Goal: Navigation & Orientation: Find specific page/section

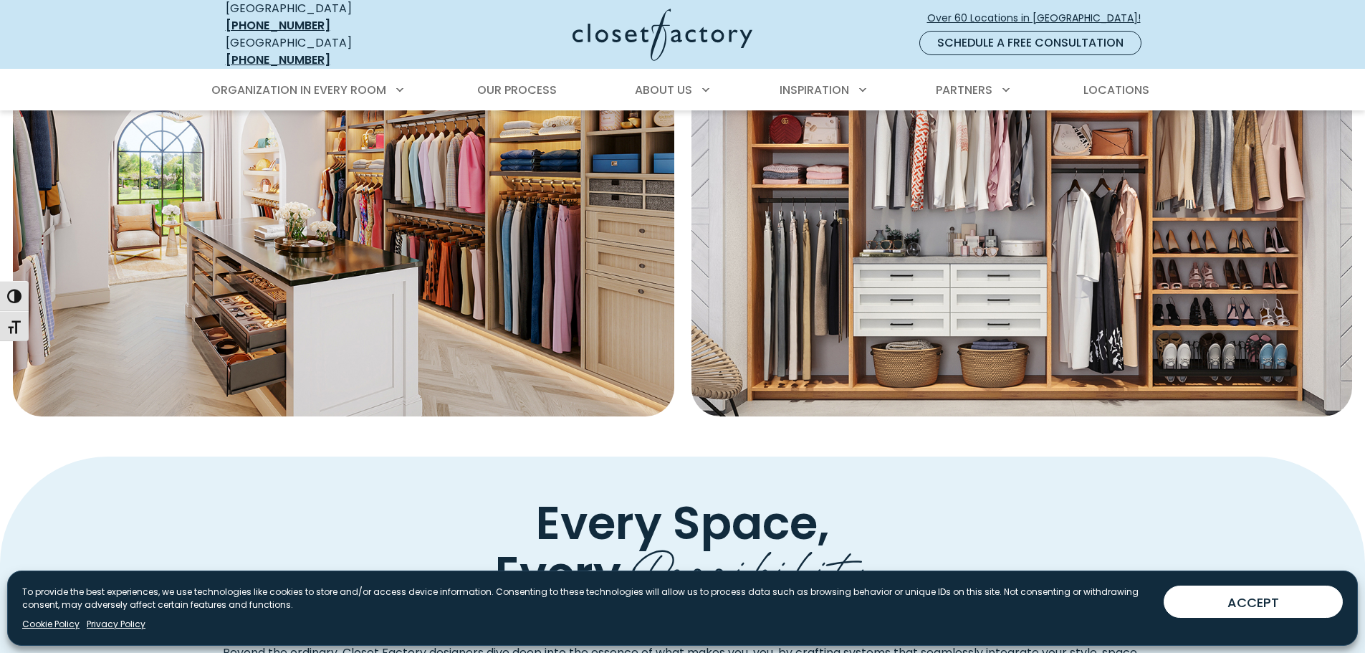
scroll to position [717, 0]
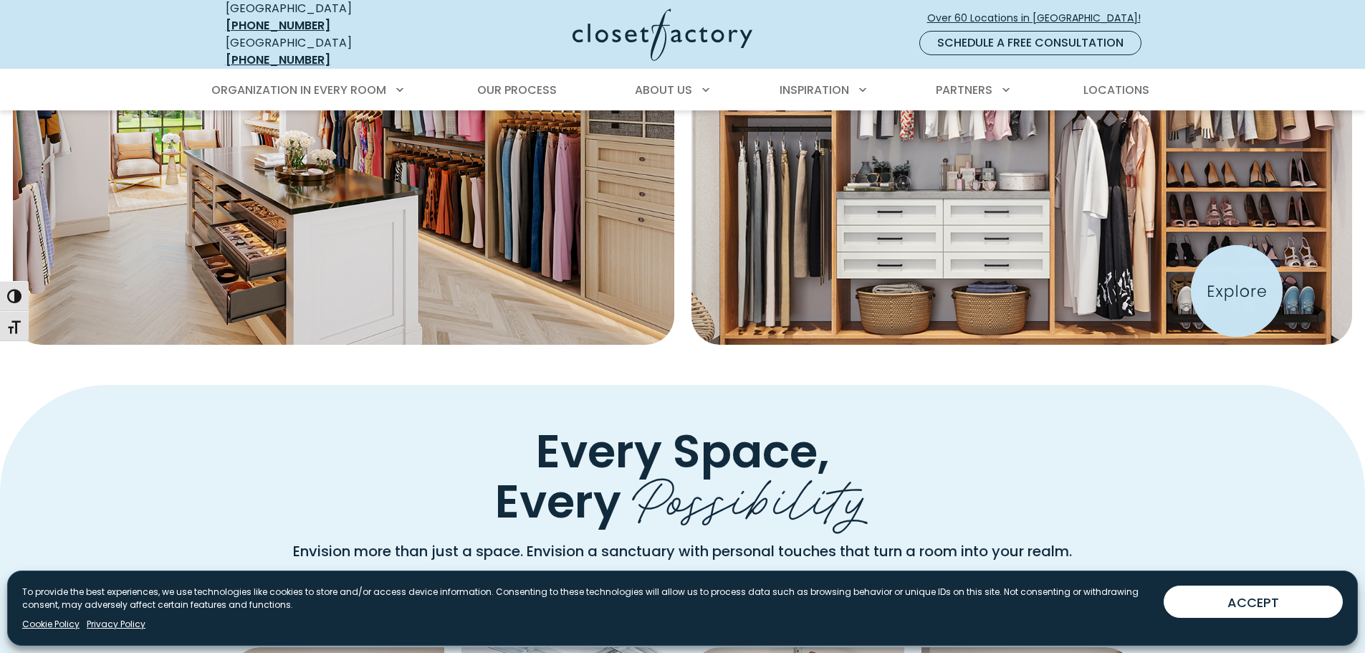
click at [1237, 291] on img "Featured Images" at bounding box center [1021, 127] width 727 height 477
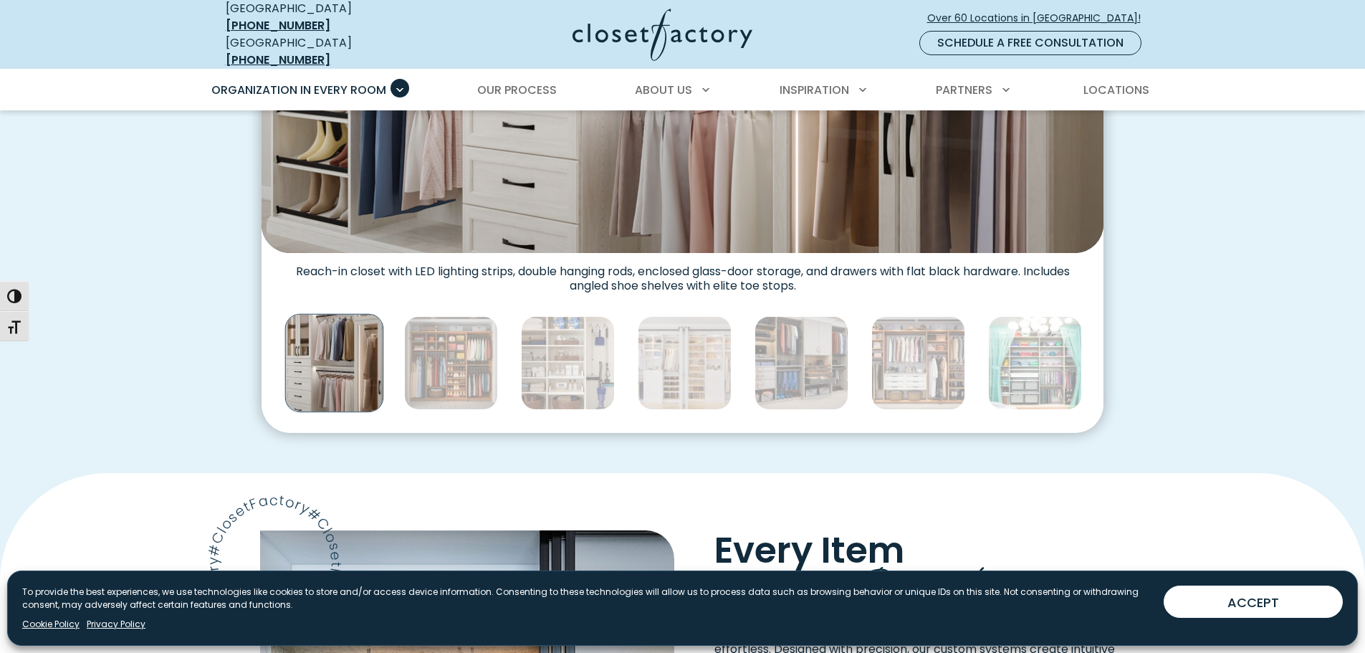
scroll to position [716, 0]
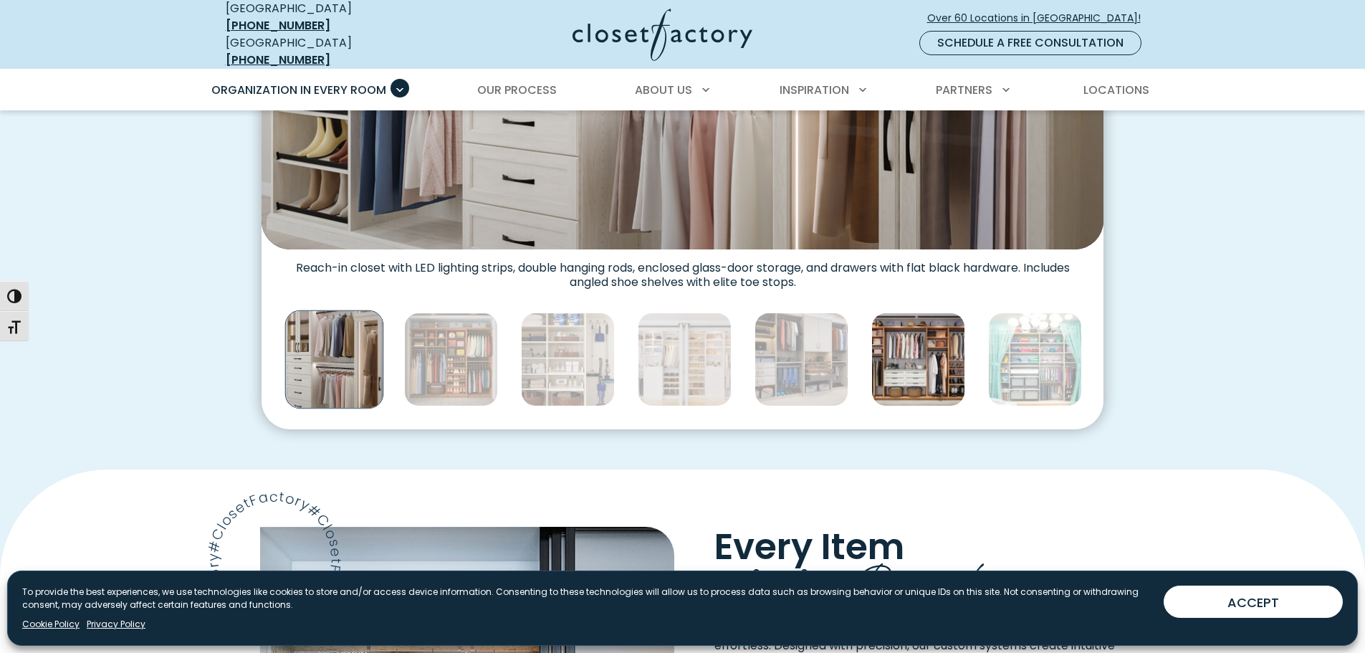
click at [926, 381] on img "Thumbnail Gallery" at bounding box center [918, 359] width 94 height 94
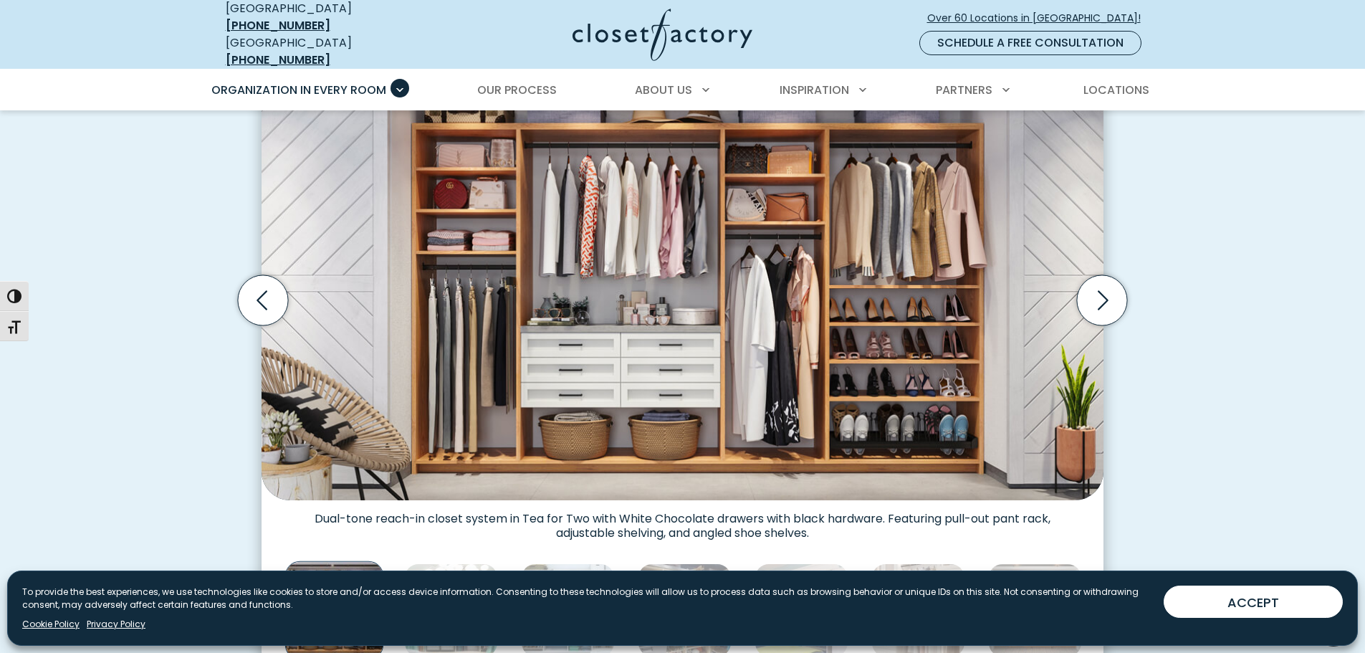
scroll to position [429, 0]
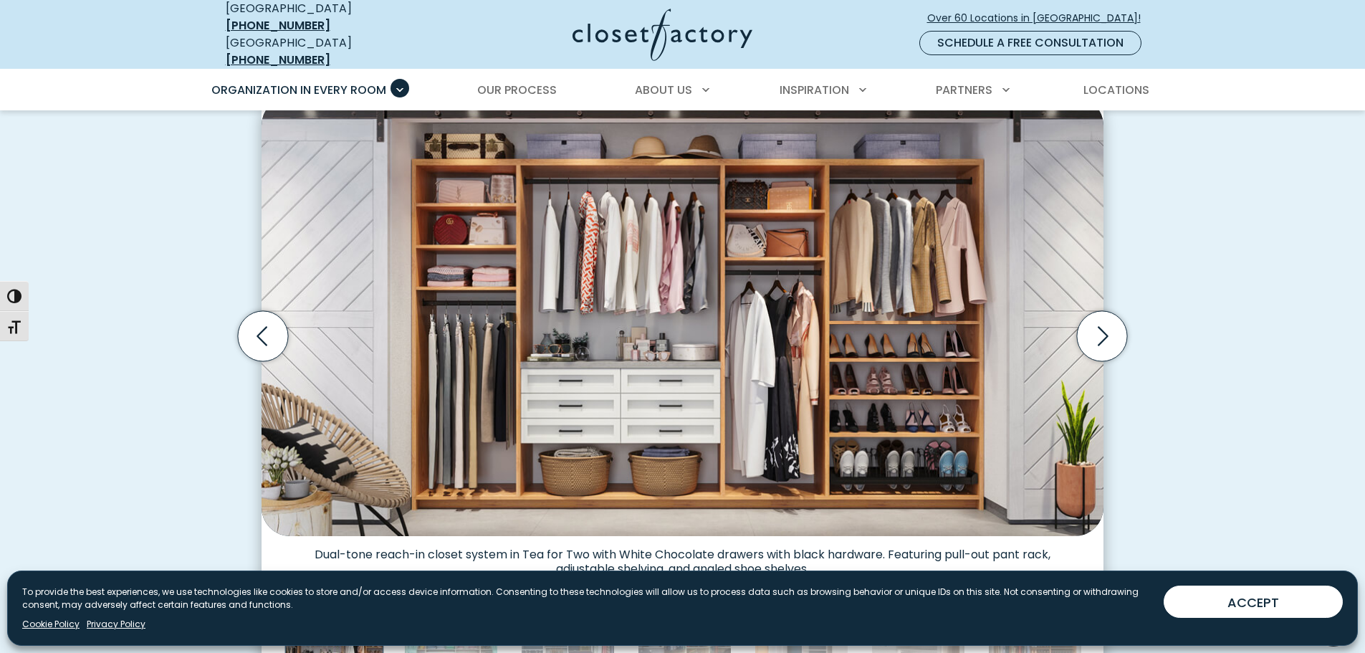
click at [914, 472] on img "Thumbnail Gallery" at bounding box center [683, 316] width 842 height 439
click at [1112, 329] on icon "Next slide" at bounding box center [1102, 336] width 50 height 50
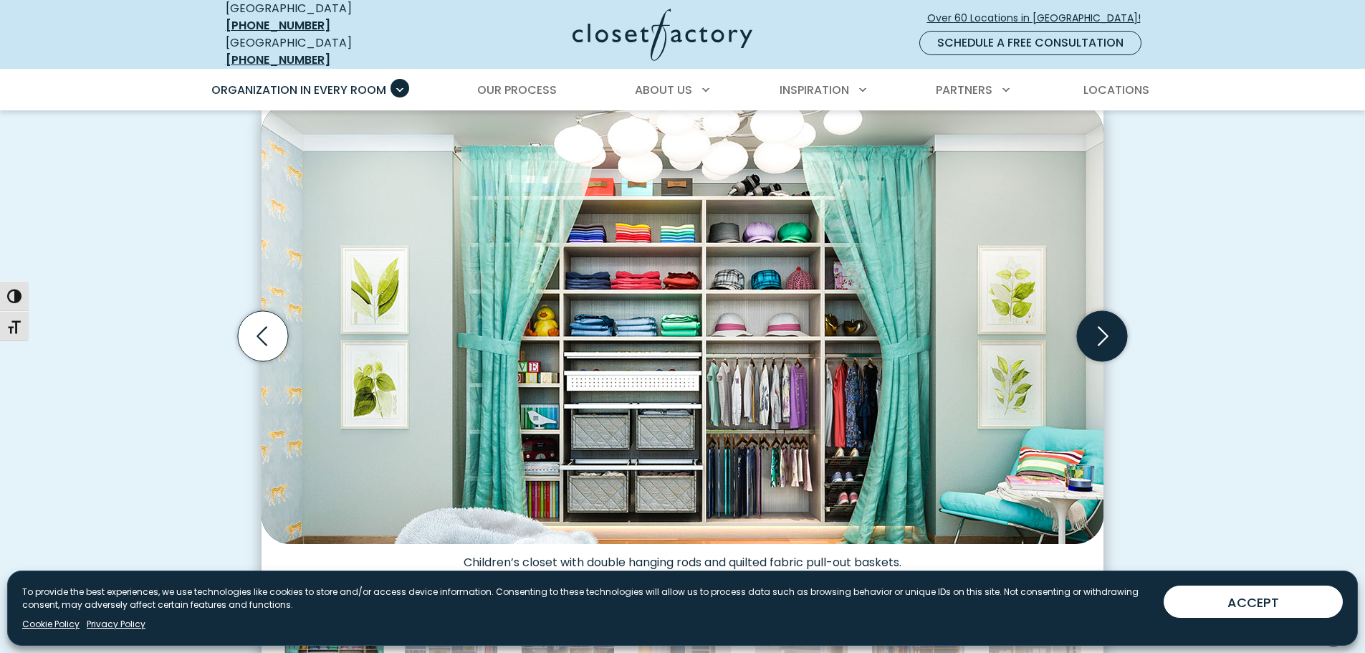
click at [1107, 341] on icon "Next slide" at bounding box center [1102, 336] width 50 height 50
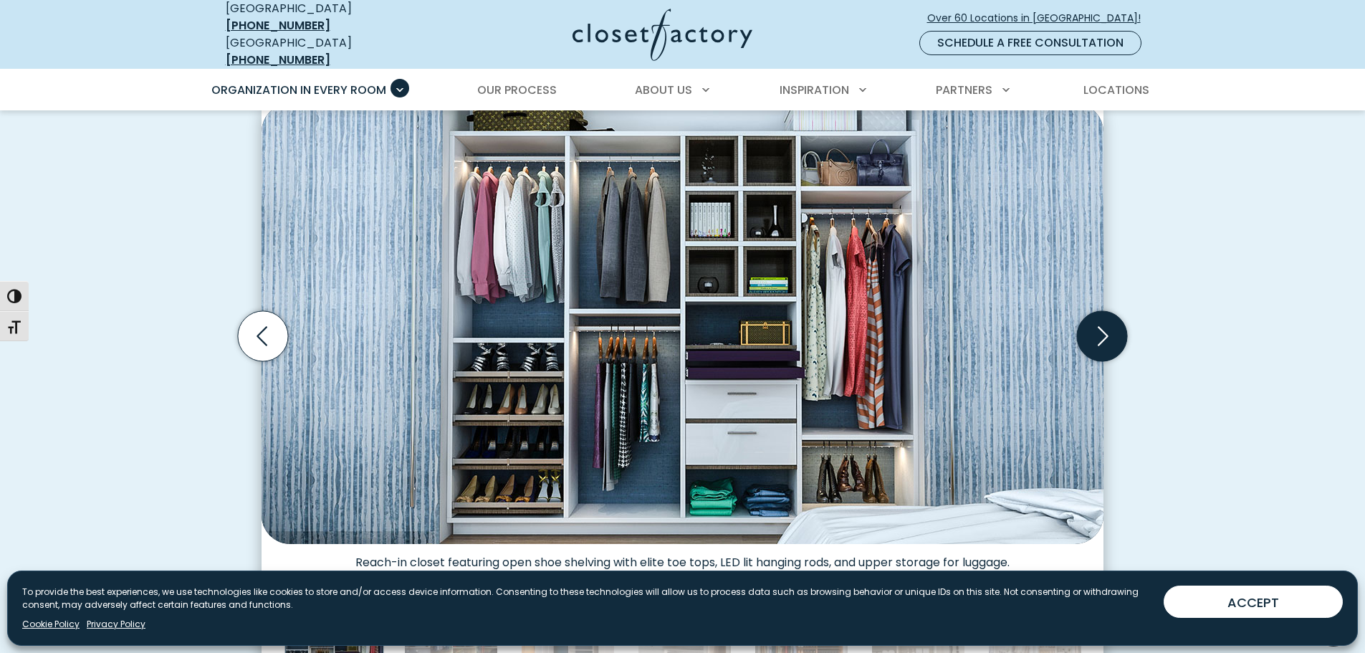
click at [1107, 334] on icon "Next slide" at bounding box center [1102, 336] width 50 height 50
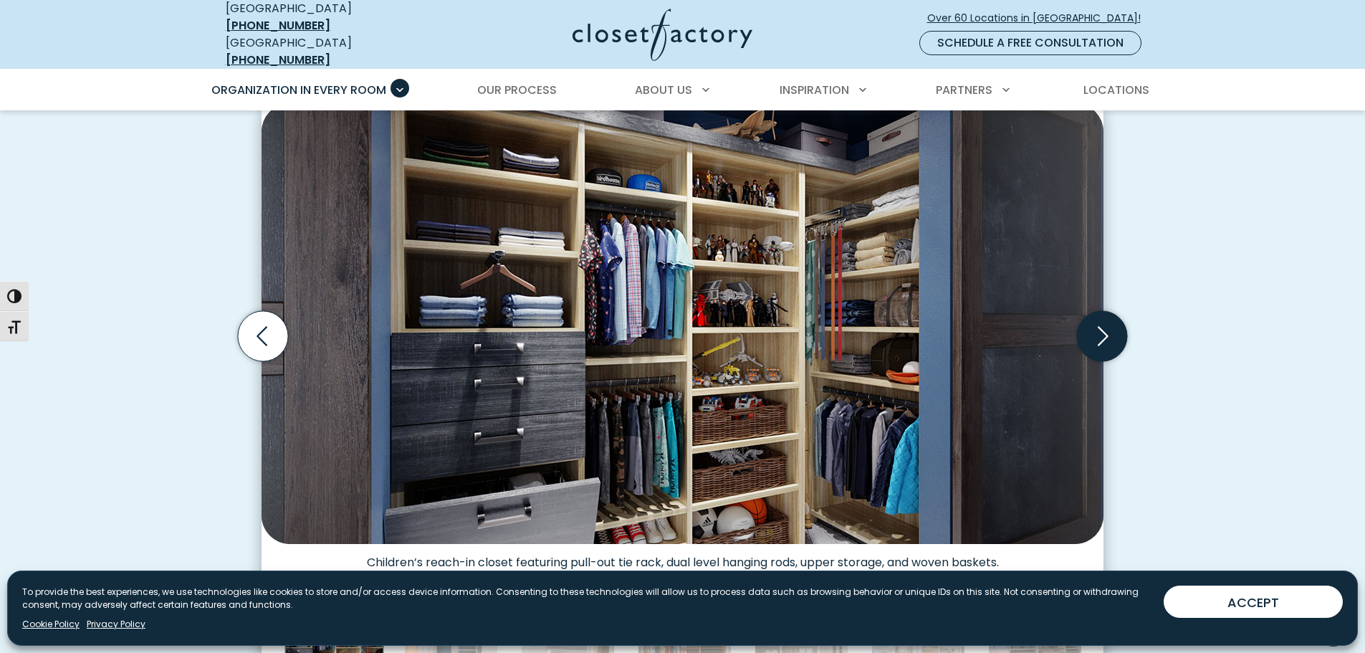
click at [1103, 329] on icon "Next slide" at bounding box center [1102, 336] width 50 height 50
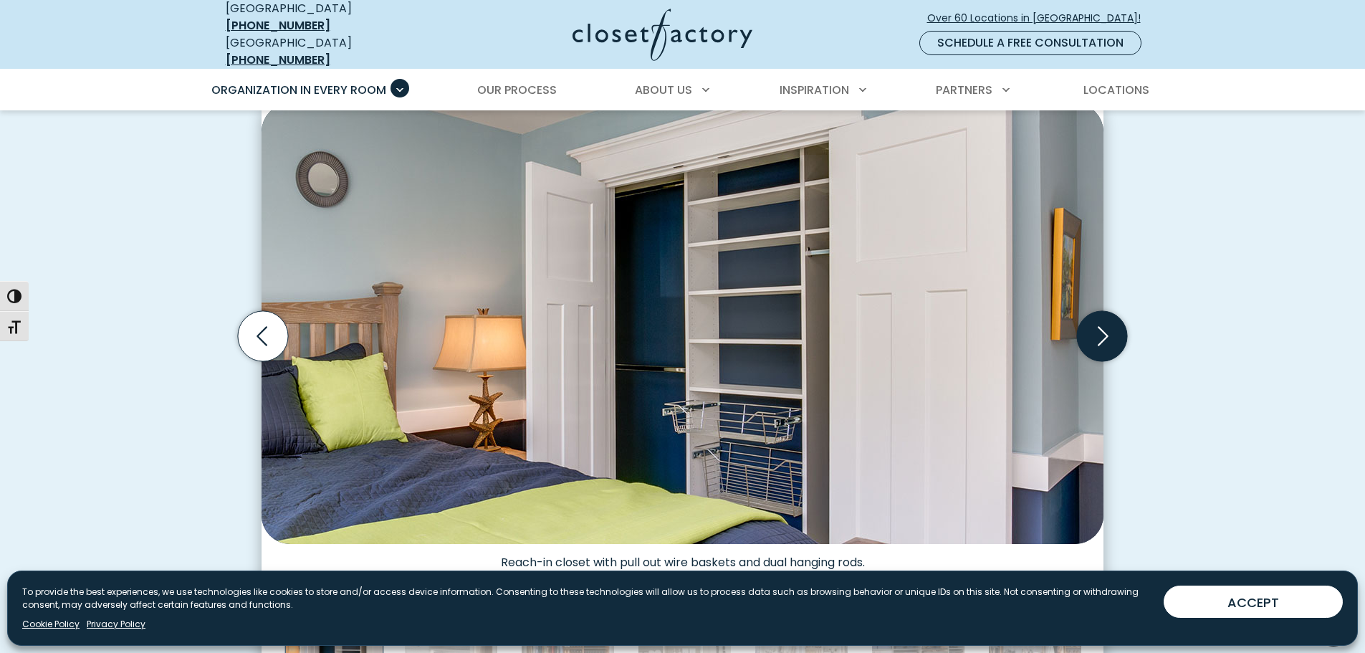
click at [1102, 329] on icon "Next slide" at bounding box center [1102, 336] width 50 height 50
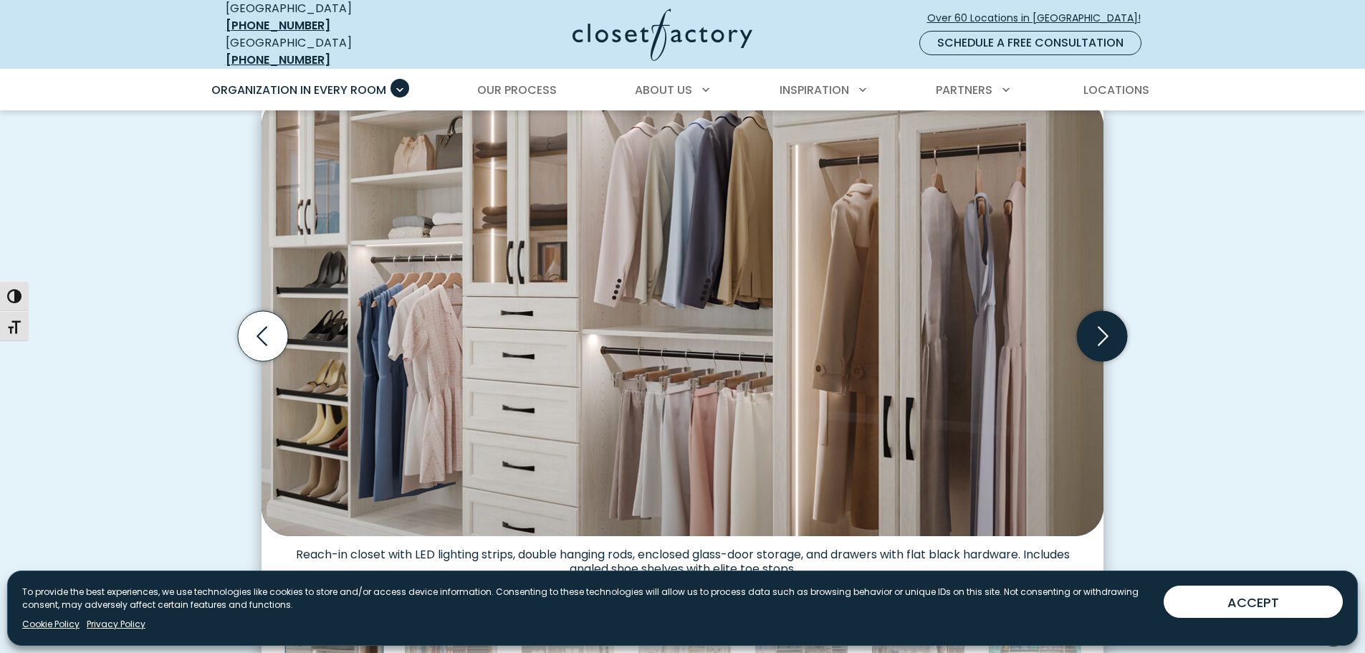
click at [1102, 329] on icon "Next slide" at bounding box center [1102, 336] width 50 height 50
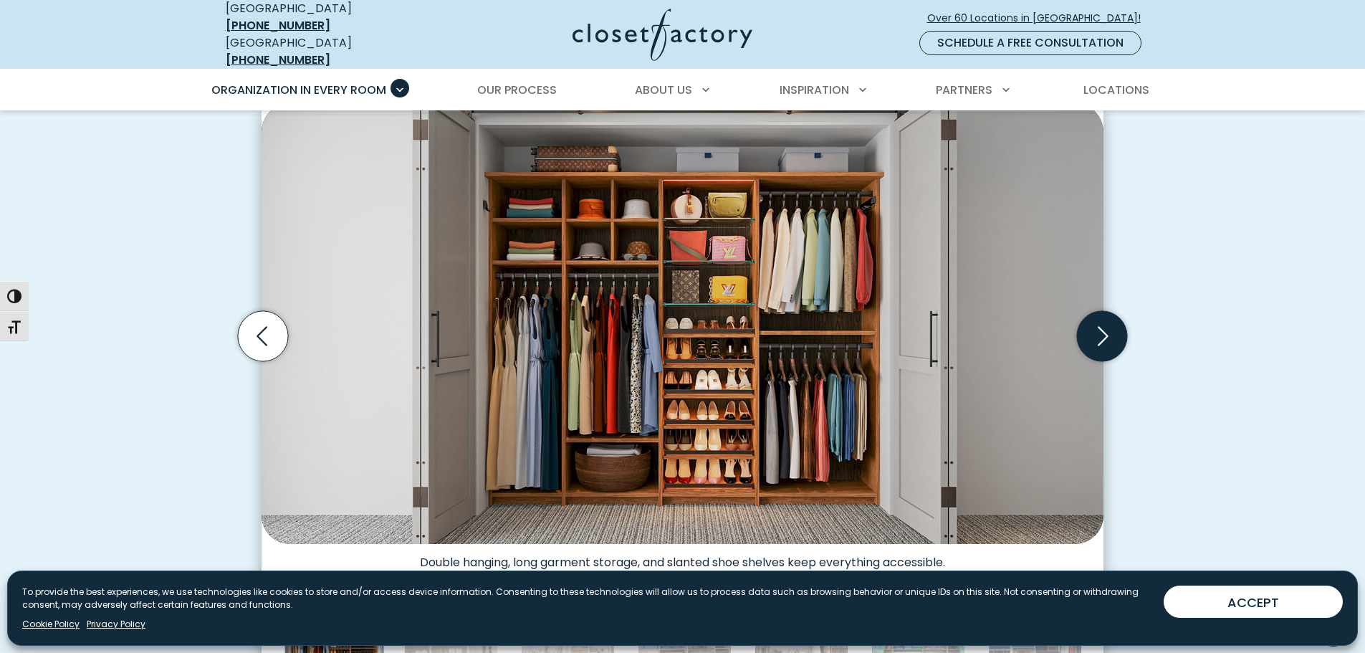
click at [1102, 329] on icon "Next slide" at bounding box center [1102, 336] width 50 height 50
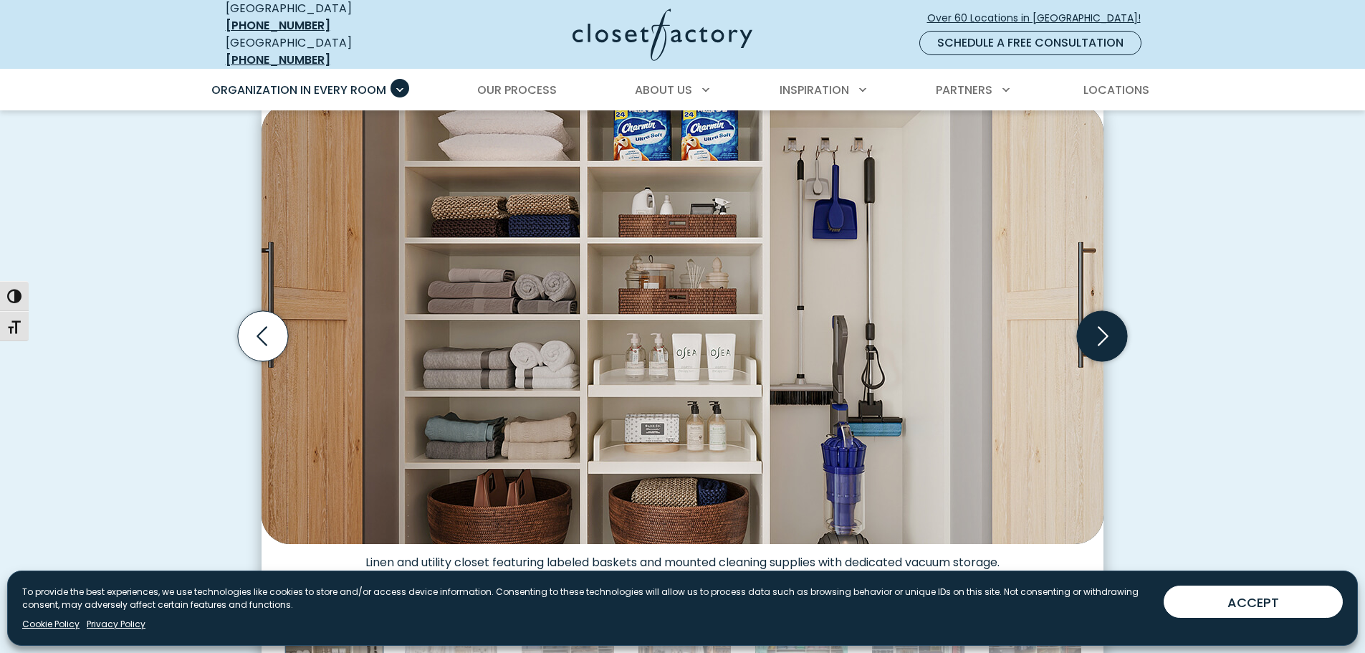
click at [1112, 328] on icon "Next slide" at bounding box center [1102, 336] width 50 height 50
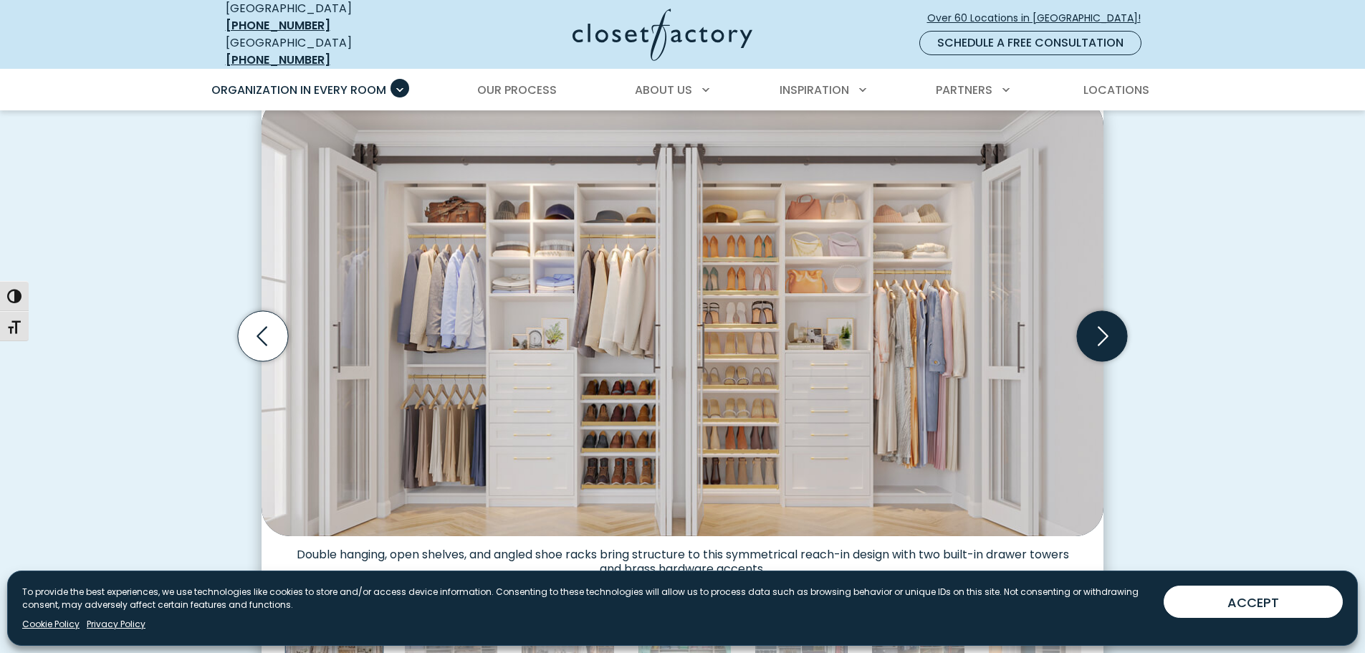
click at [1111, 321] on icon "Next slide" at bounding box center [1102, 336] width 50 height 50
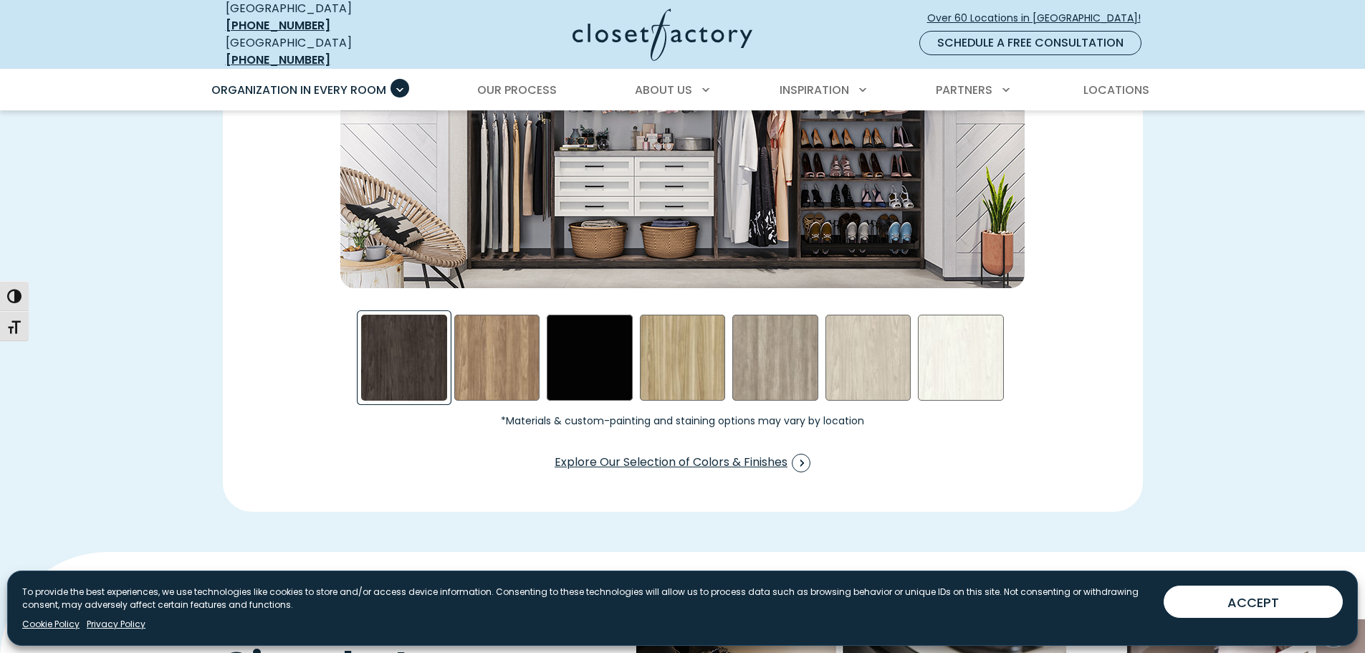
scroll to position [2221, 0]
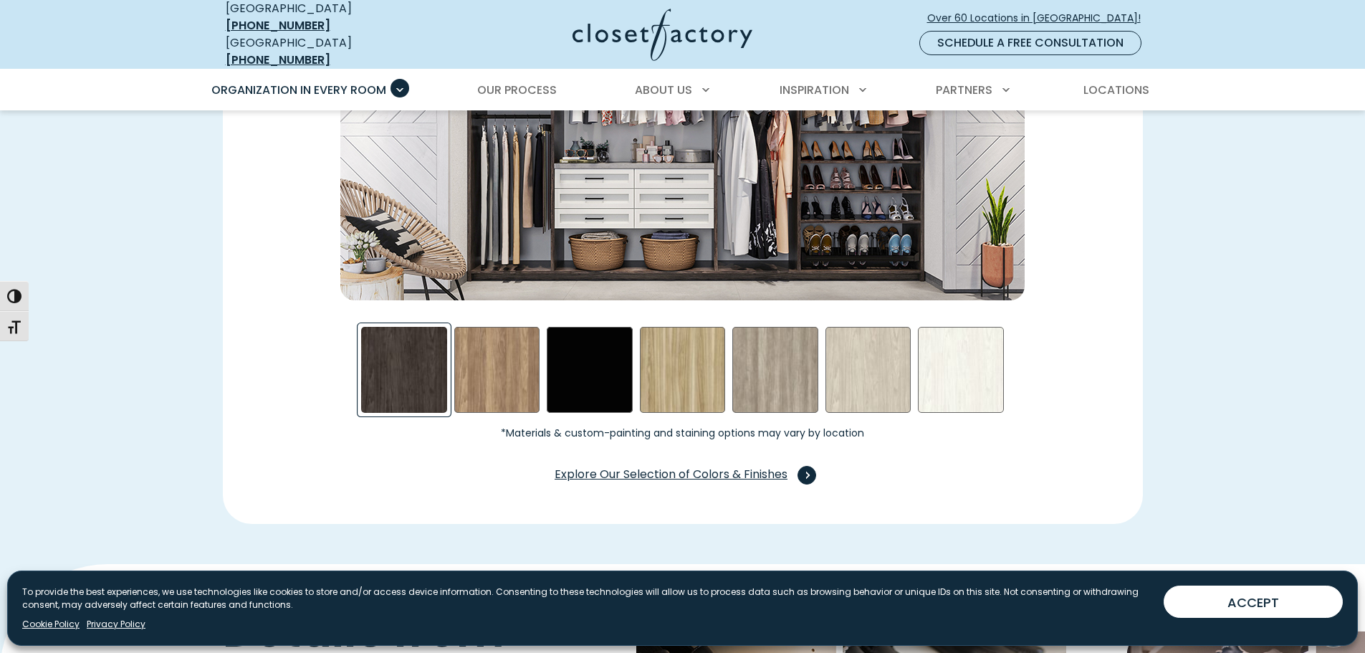
click at [702, 466] on span "Explore Our Selection of Colors & Finishes" at bounding box center [683, 475] width 256 height 19
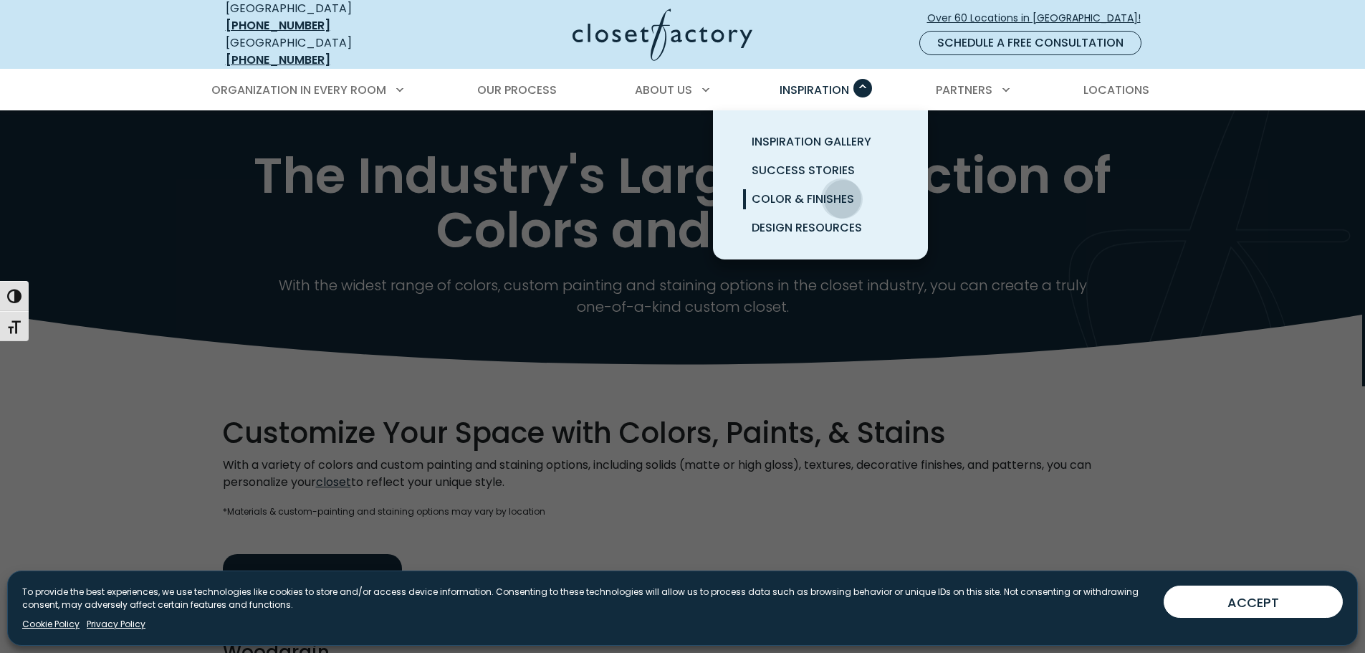
click at [841, 191] on span "Color & Finishes" at bounding box center [803, 199] width 102 height 16
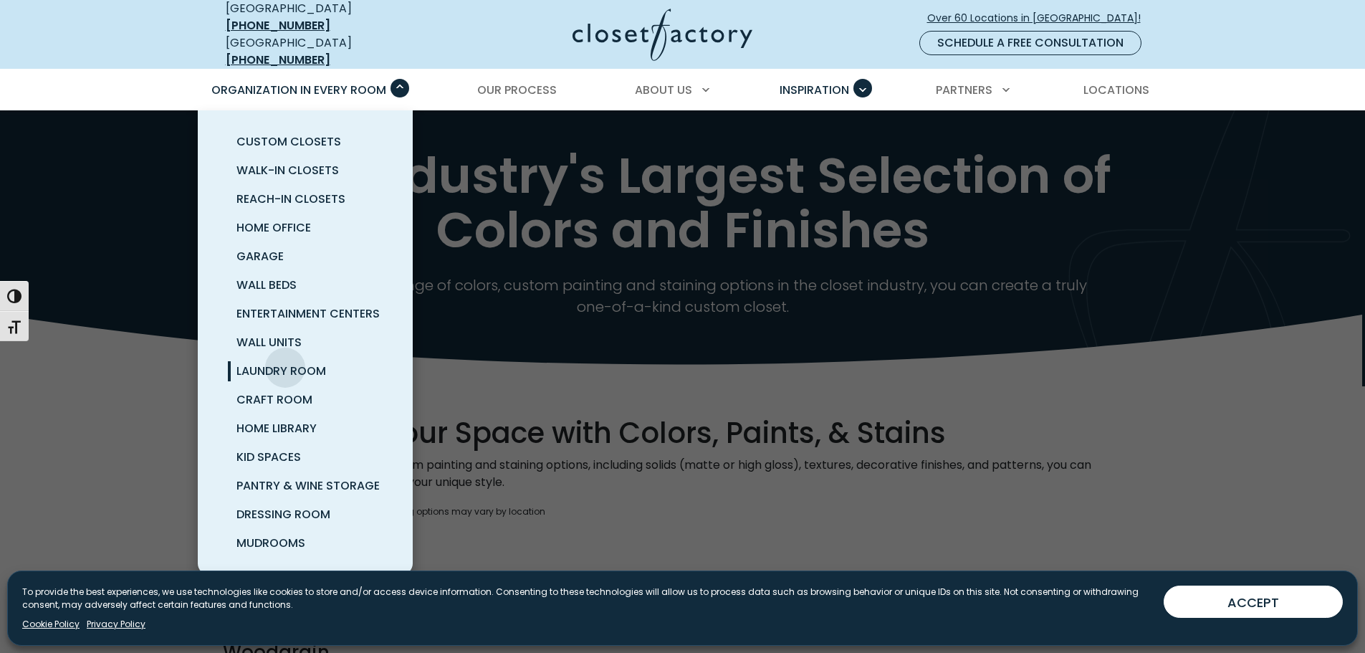
click at [285, 363] on span "Laundry Room" at bounding box center [282, 371] width 90 height 16
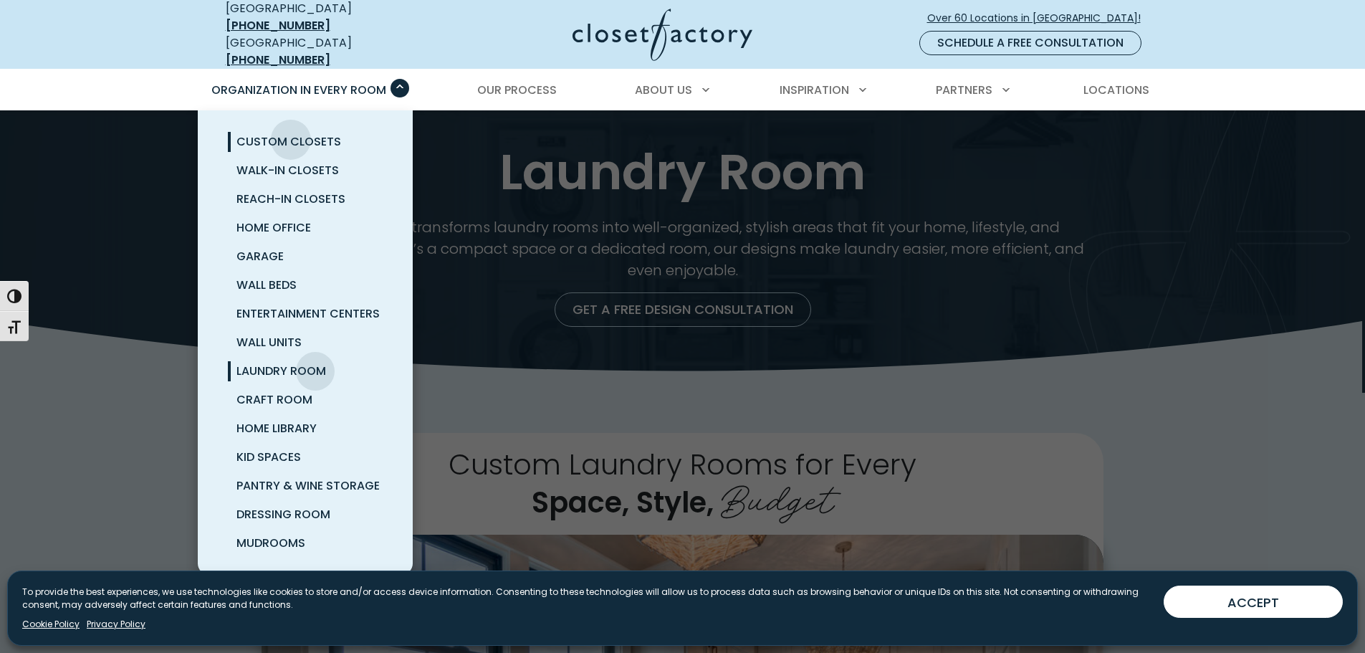
click at [291, 133] on span "Custom Closets" at bounding box center [289, 141] width 105 height 16
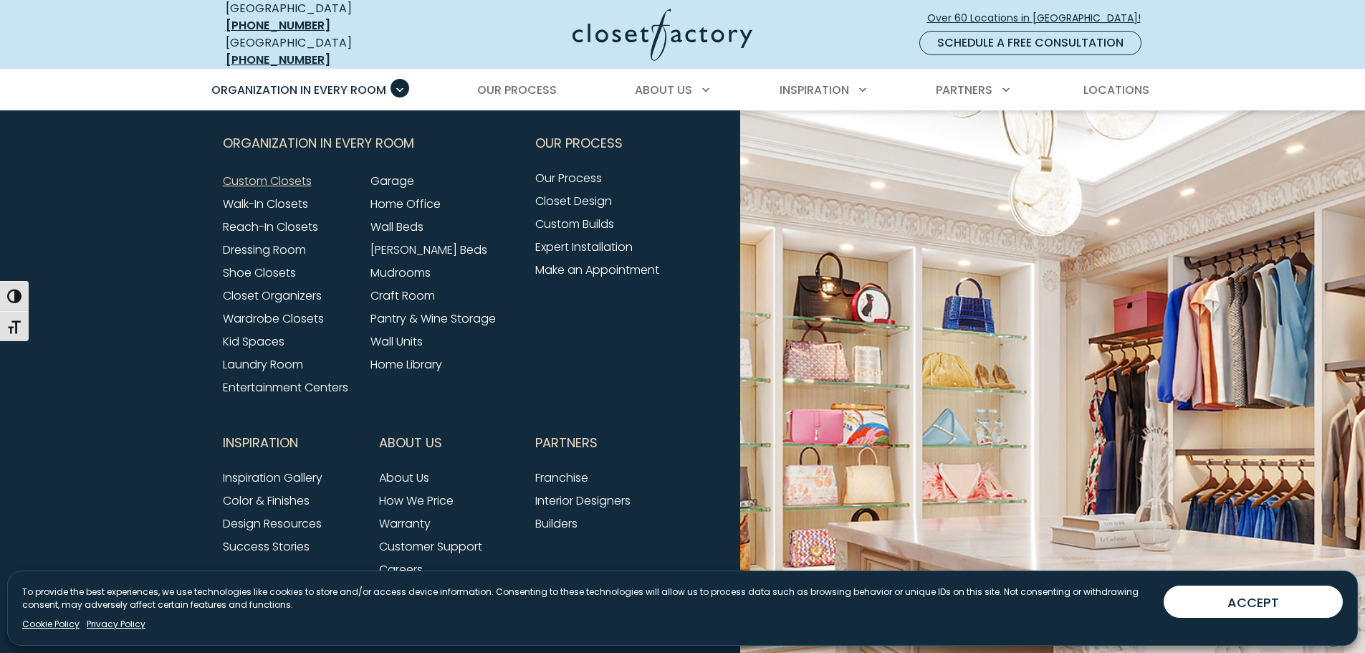
scroll to position [4666, 0]
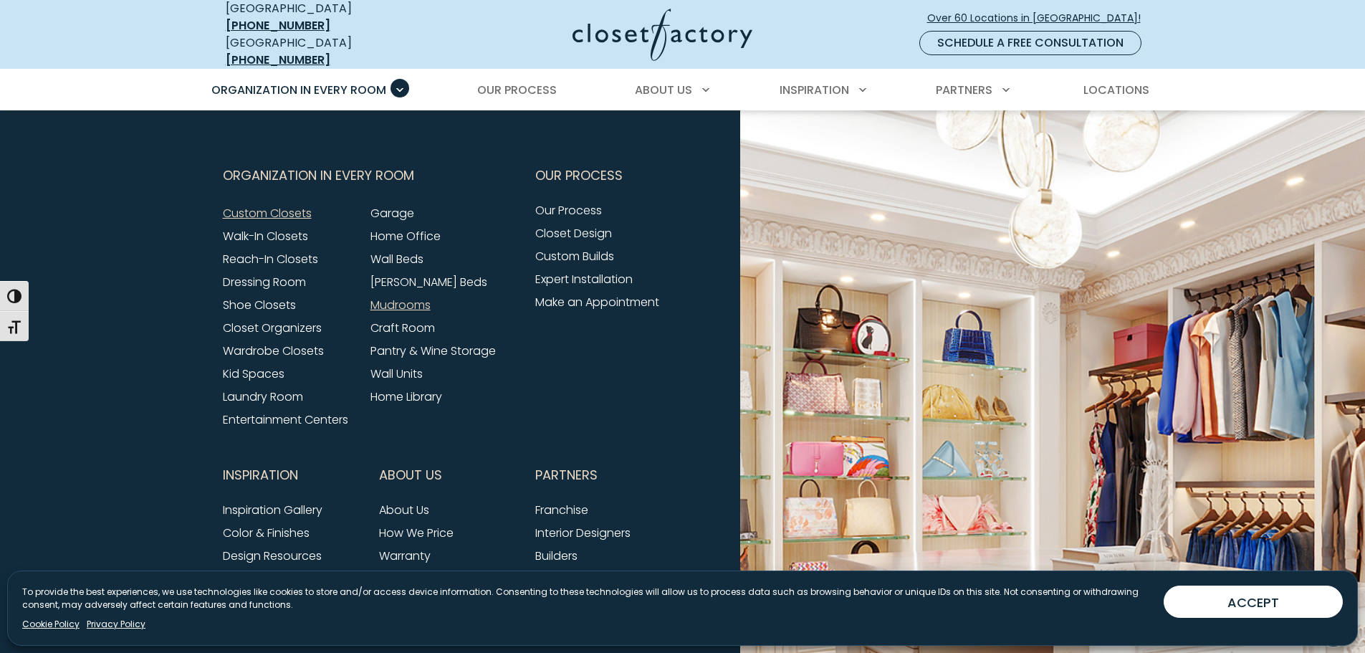
click at [409, 297] on link "Mudrooms" at bounding box center [401, 305] width 60 height 16
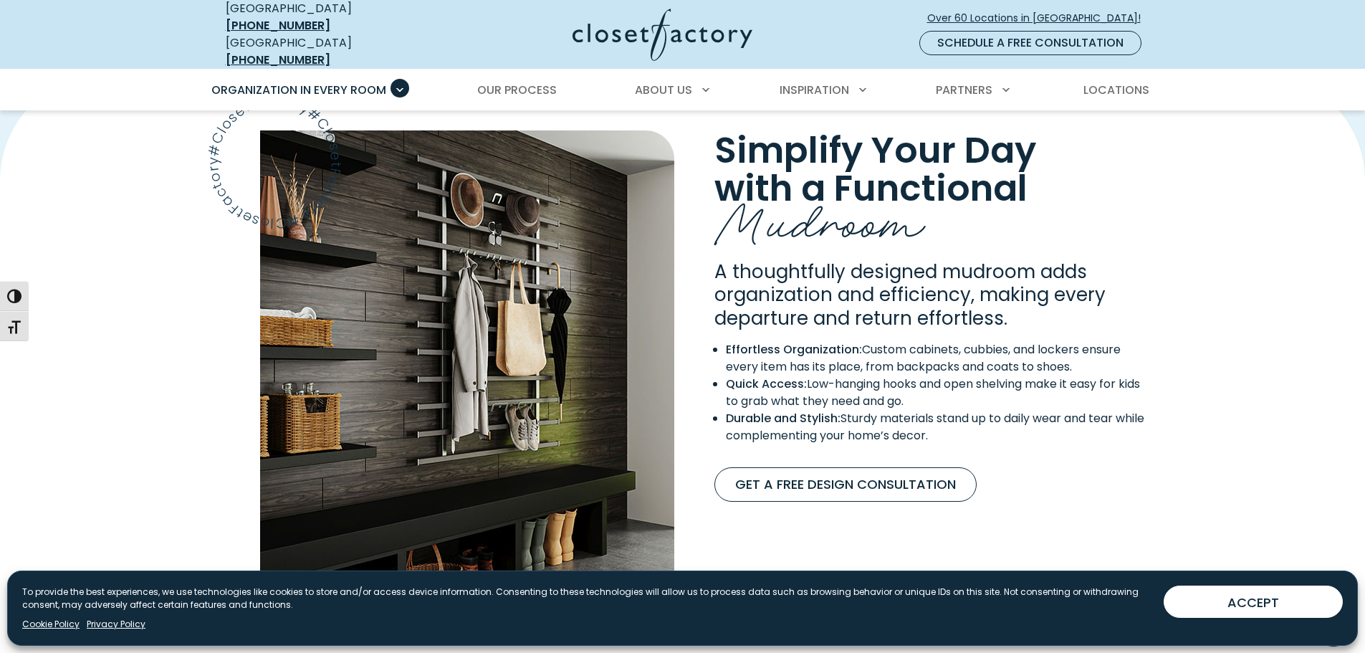
scroll to position [1074, 0]
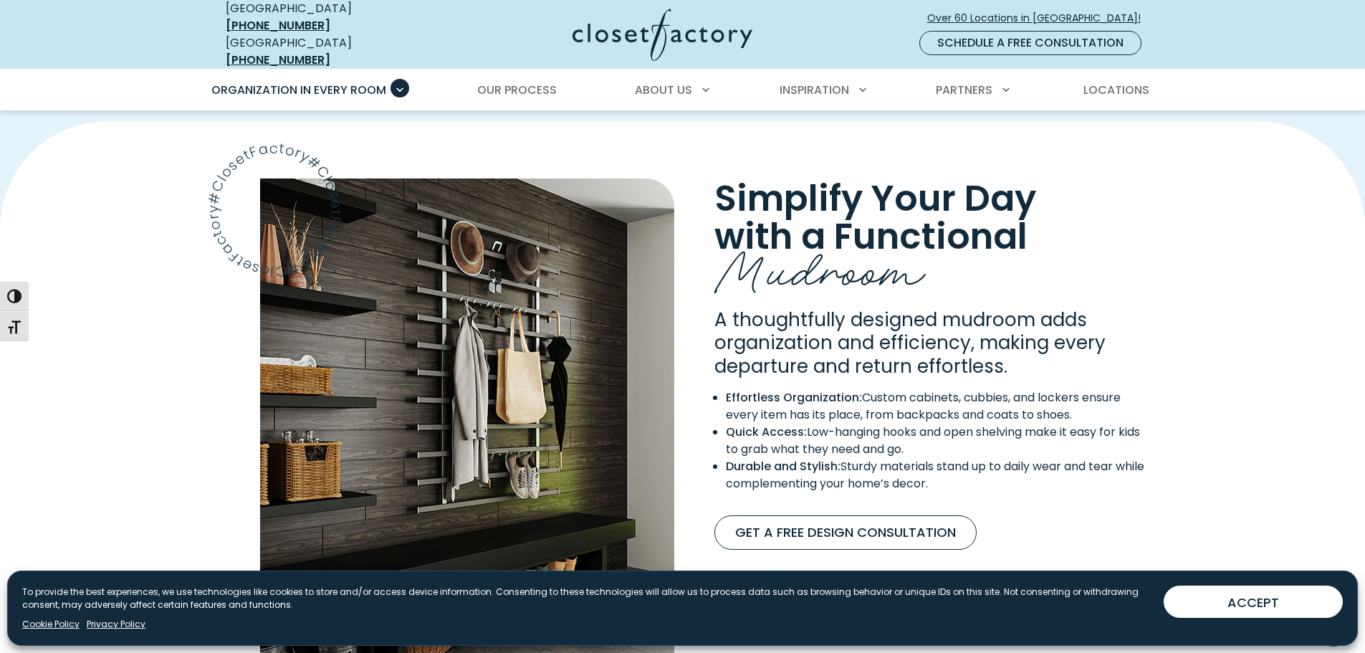
drag, startPoint x: 1004, startPoint y: 315, endPoint x: 1236, endPoint y: 419, distance: 254.1
click at [1236, 419] on div "Simplify Your Day with a Functional Mudroom A thoughtfully designed mudroom add…" at bounding box center [682, 429] width 1365 height 616
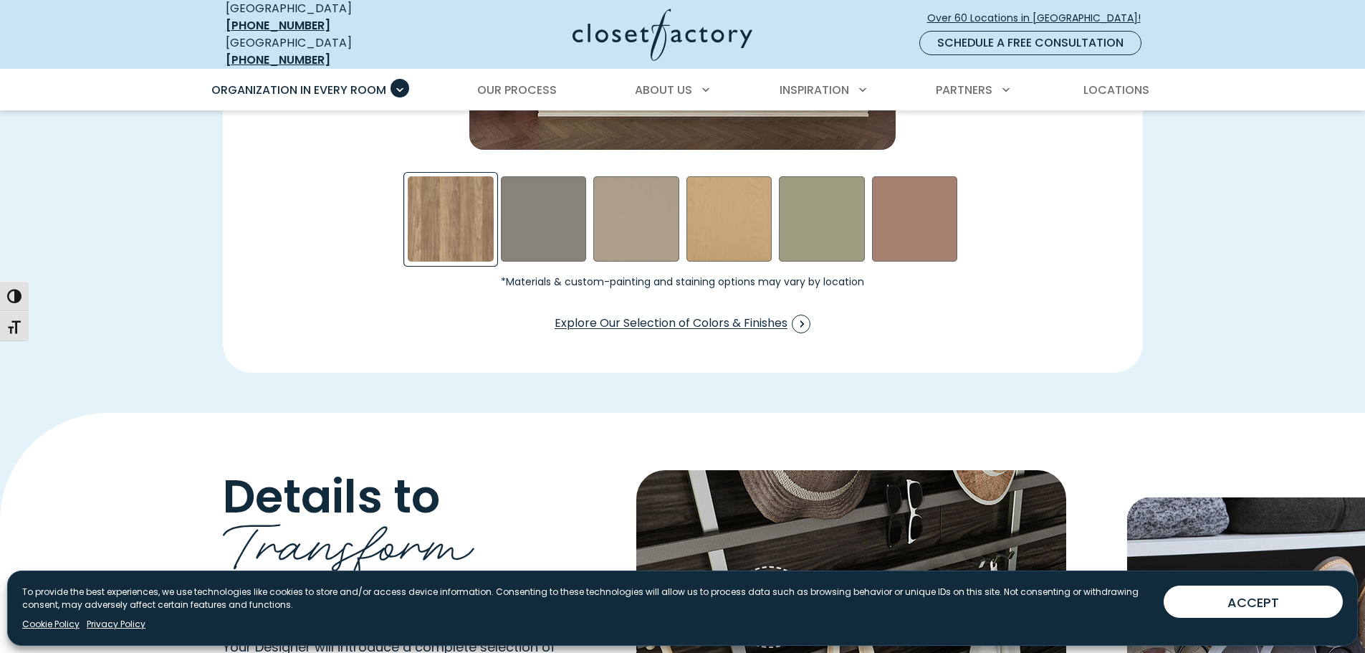
scroll to position [2293, 0]
